Goal: Navigation & Orientation: Find specific page/section

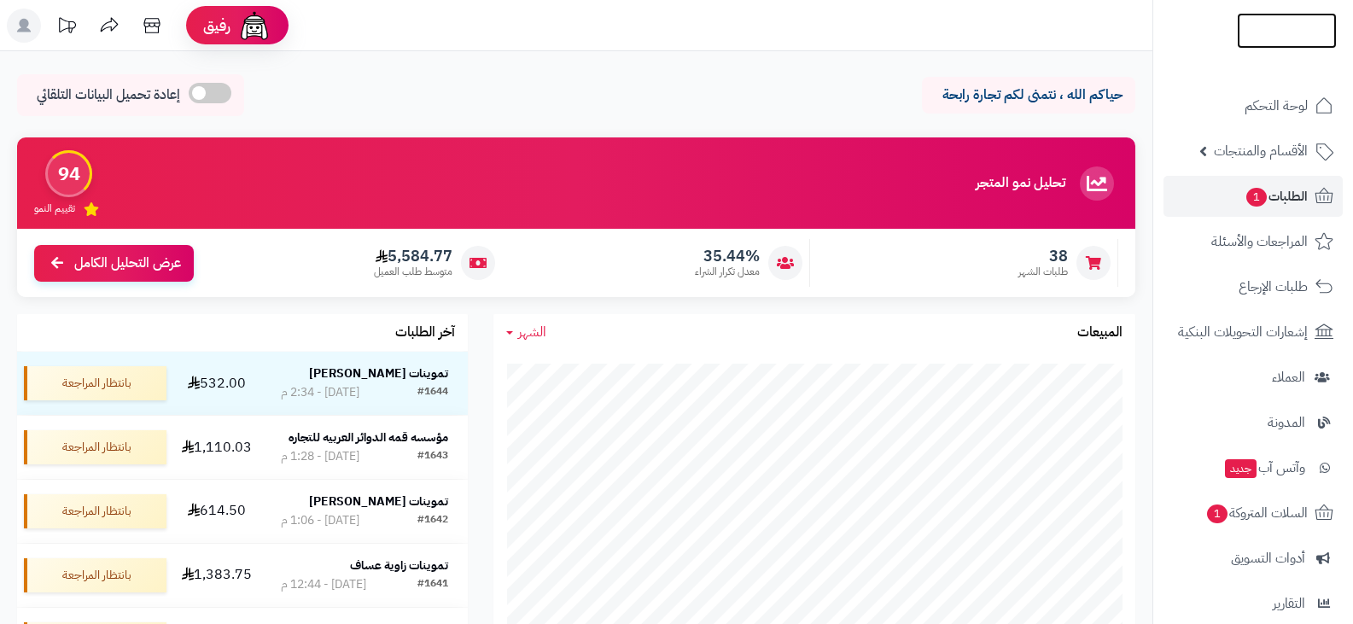
click at [1256, 46] on img at bounding box center [1287, 64] width 100 height 36
click at [1250, 49] on img at bounding box center [1287, 67] width 100 height 36
click at [1270, 197] on span "الطلبات 1" at bounding box center [1275, 196] width 63 height 24
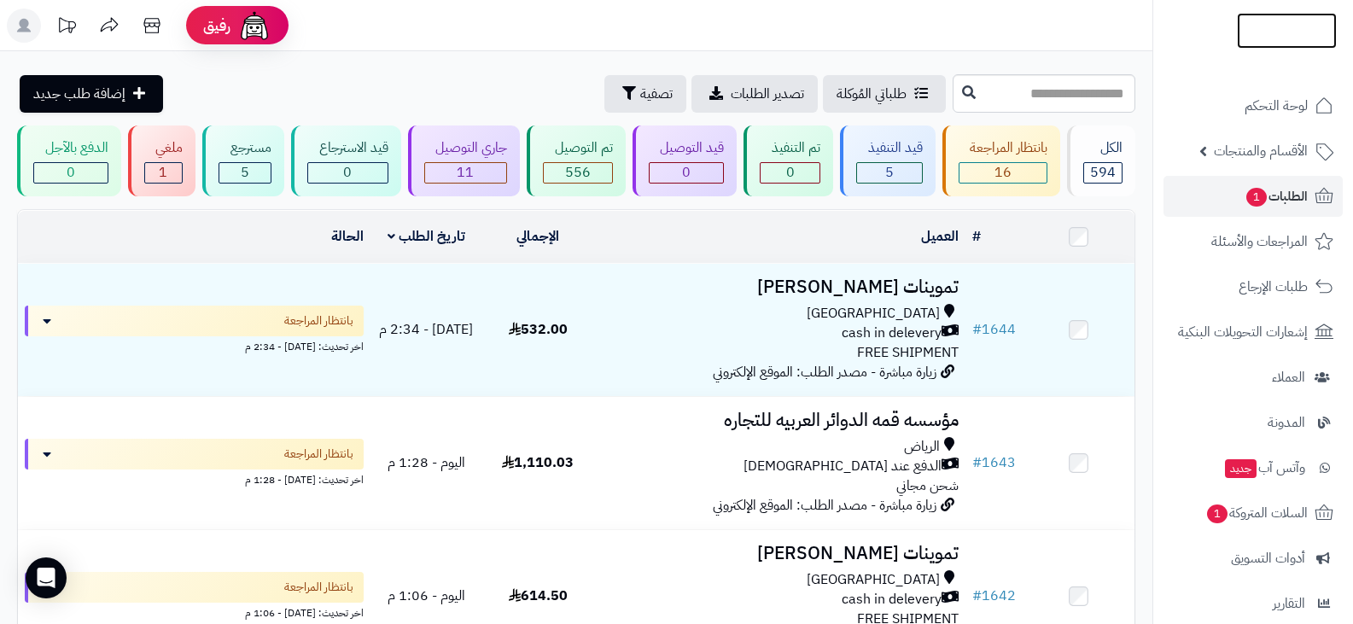
click at [1254, 49] on img at bounding box center [1287, 67] width 100 height 36
